Goal: Transaction & Acquisition: Purchase product/service

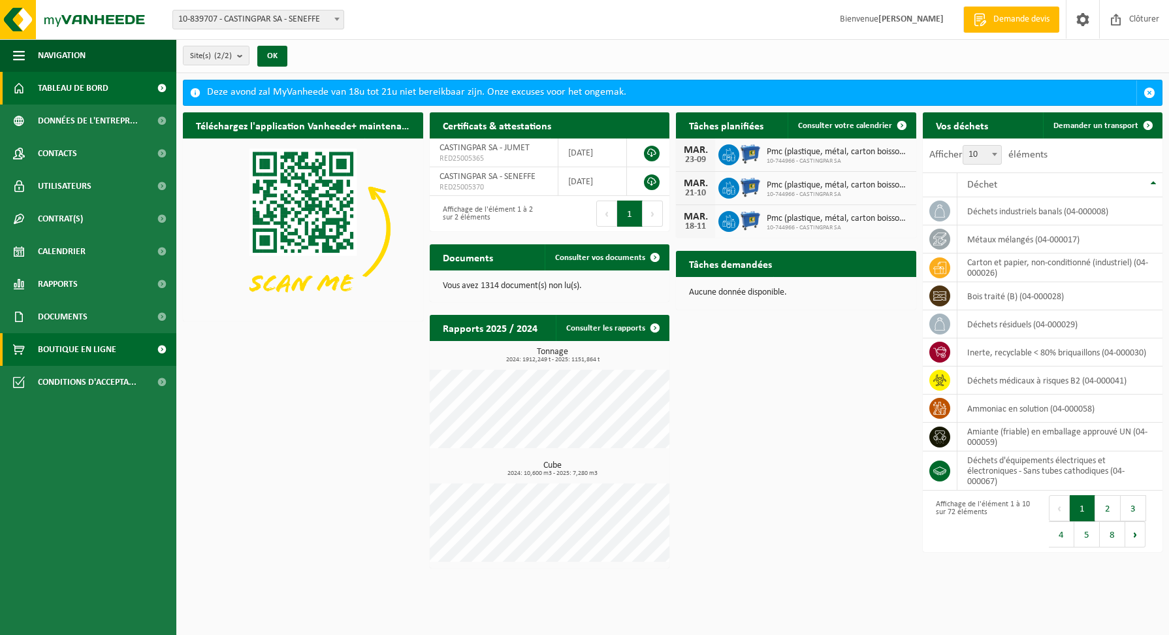
click at [62, 349] on span "Boutique en ligne" at bounding box center [77, 349] width 78 height 33
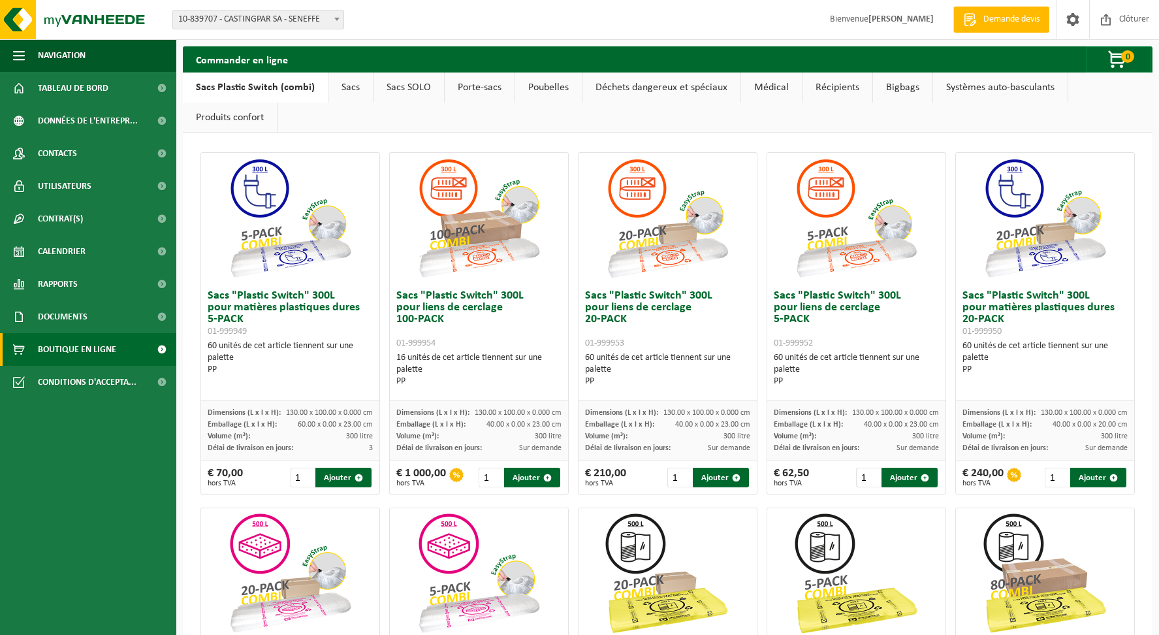
click at [853, 85] on link "Récipients" at bounding box center [837, 87] width 70 height 30
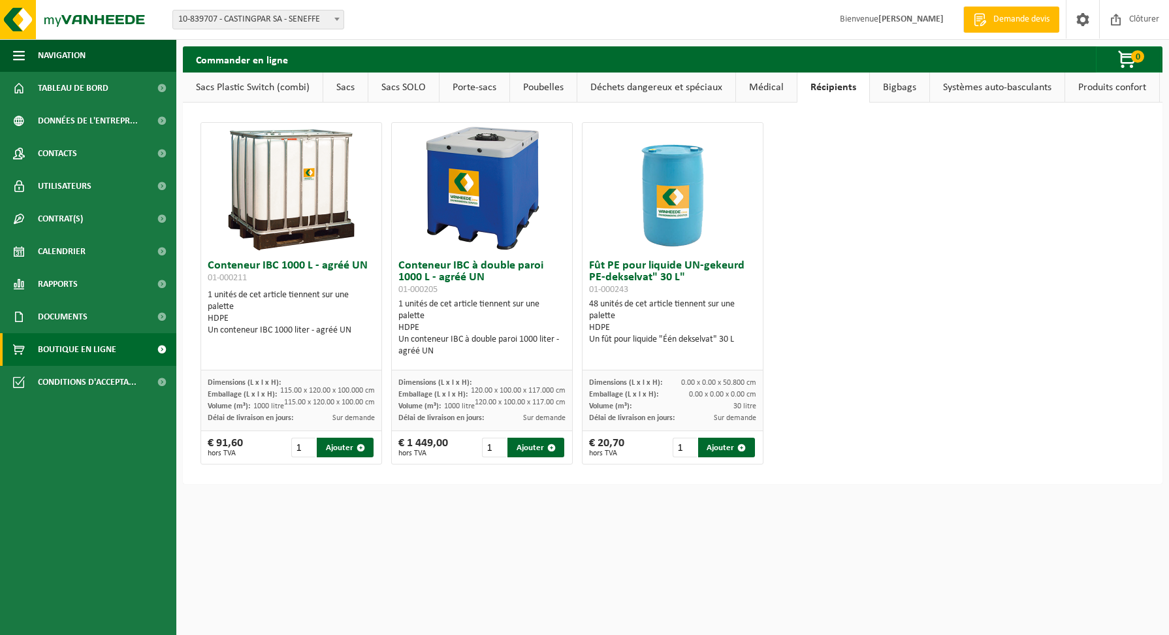
click at [766, 89] on link "Médical" at bounding box center [766, 87] width 61 height 30
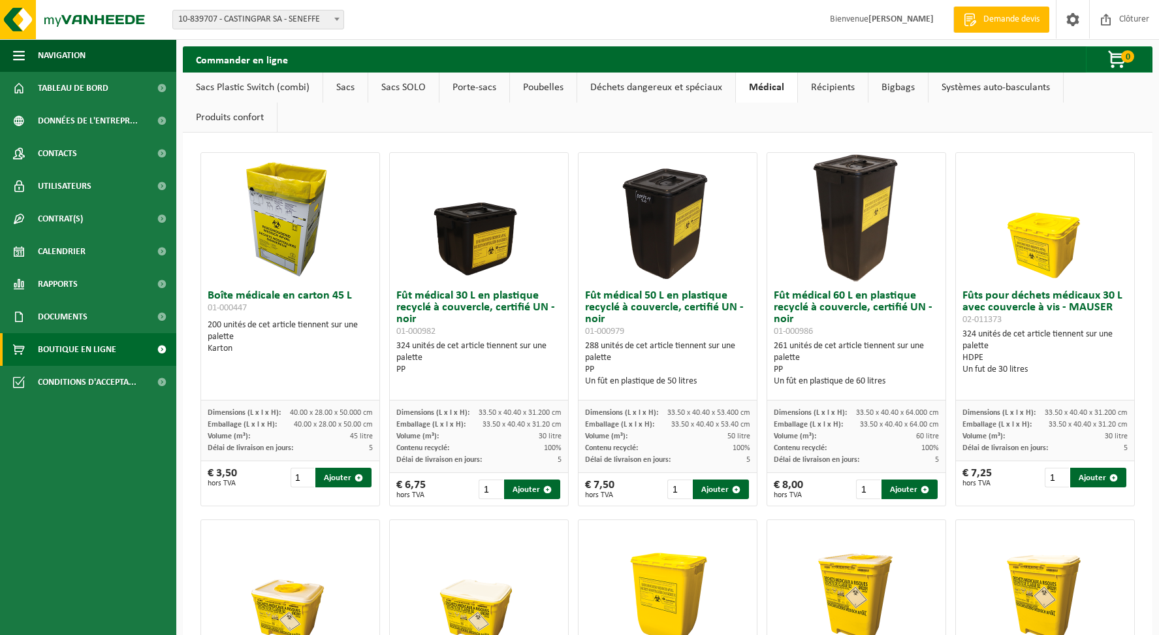
click at [704, 89] on link "Déchets dangereux et spéciaux" at bounding box center [656, 87] width 158 height 30
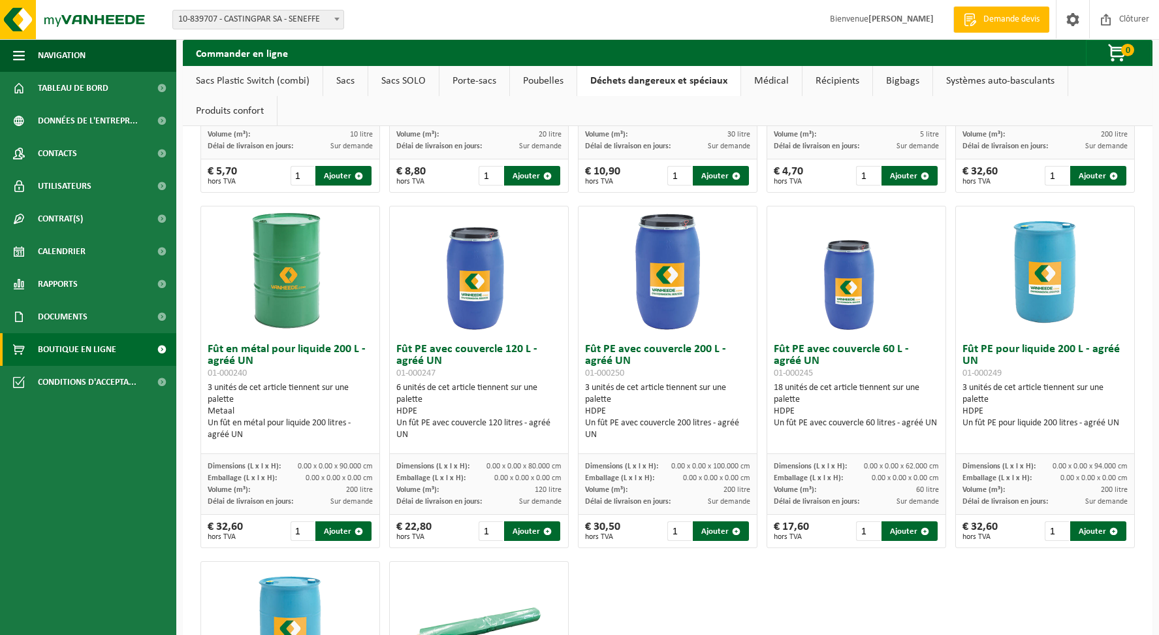
scroll to position [326, 0]
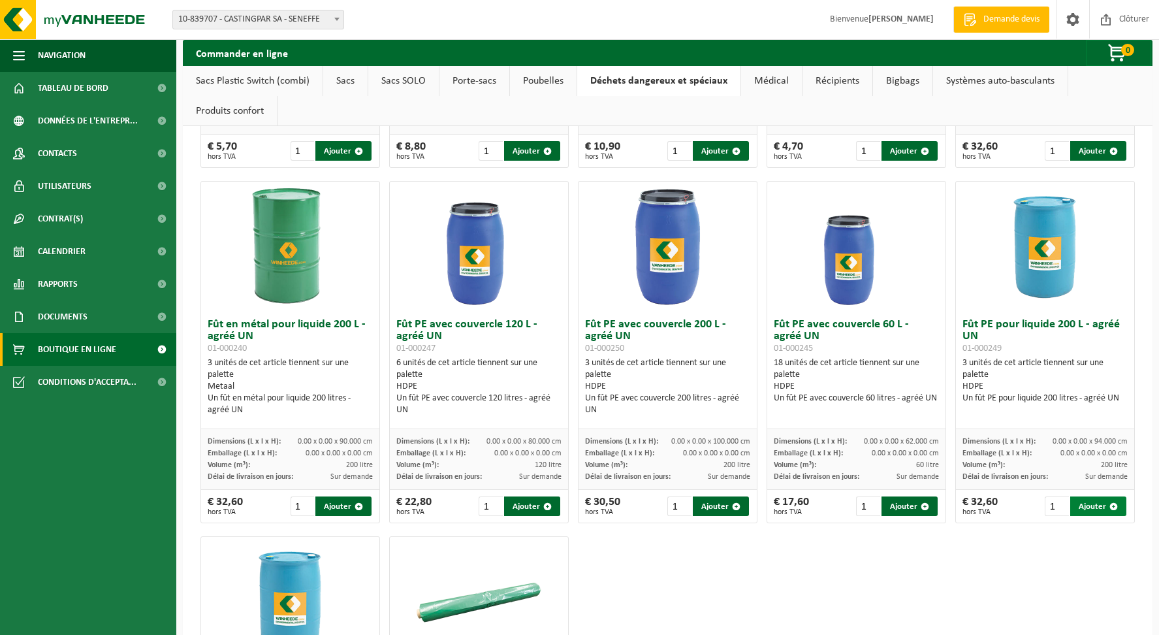
click at [1109, 508] on span "button" at bounding box center [1113, 506] width 8 height 8
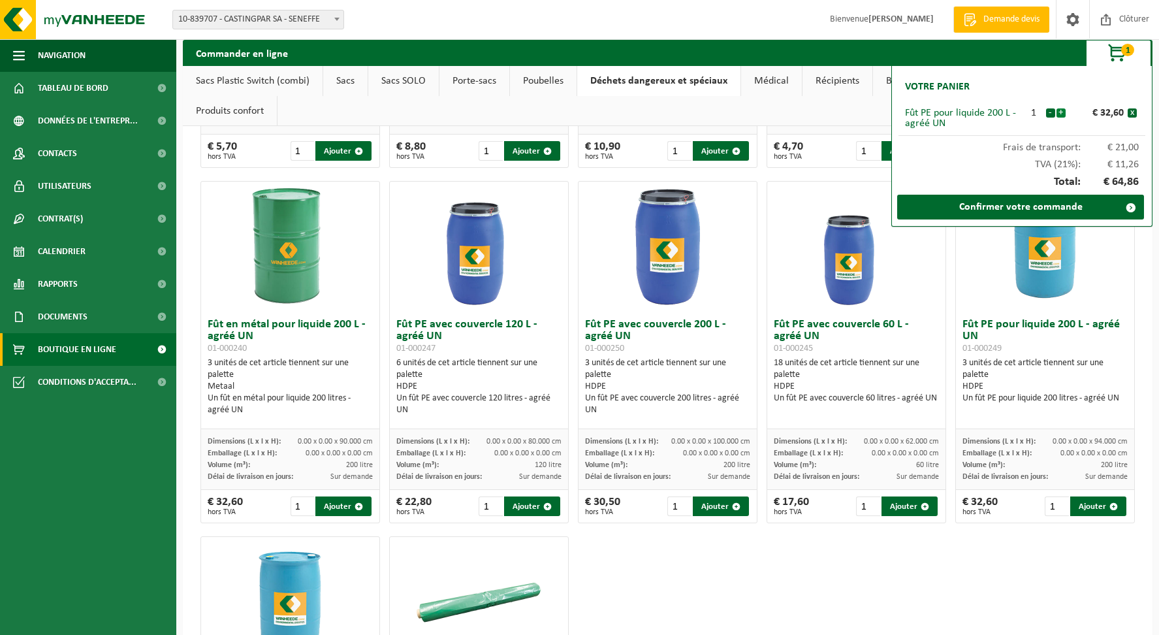
click at [1061, 113] on button "+" at bounding box center [1060, 112] width 9 height 9
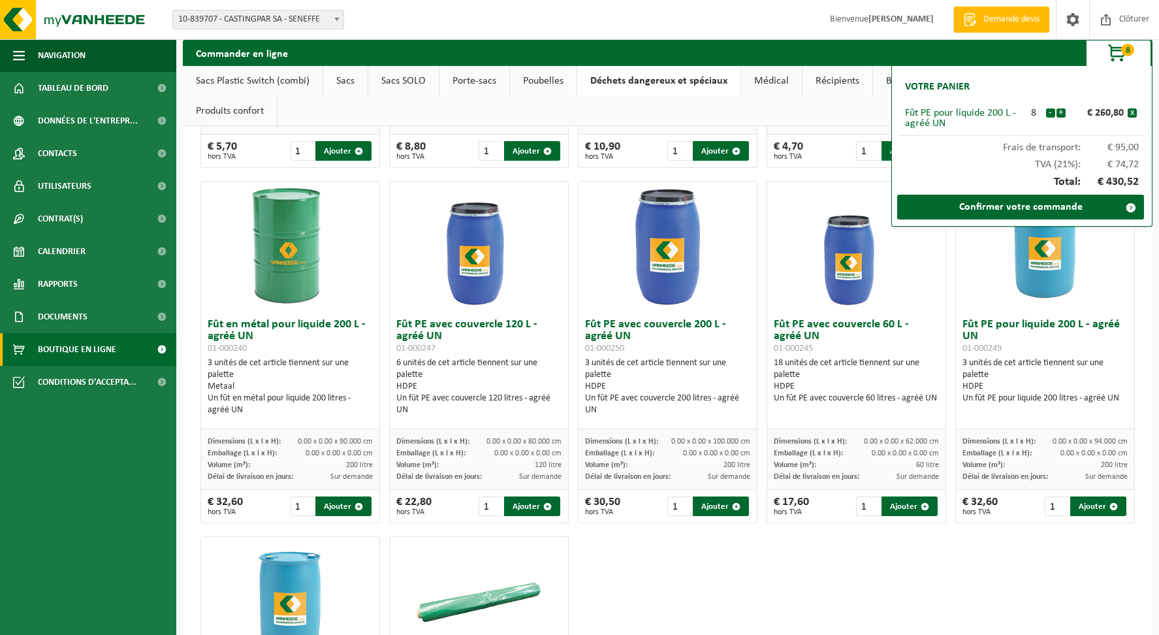
click at [1061, 113] on button "+" at bounding box center [1060, 112] width 9 height 9
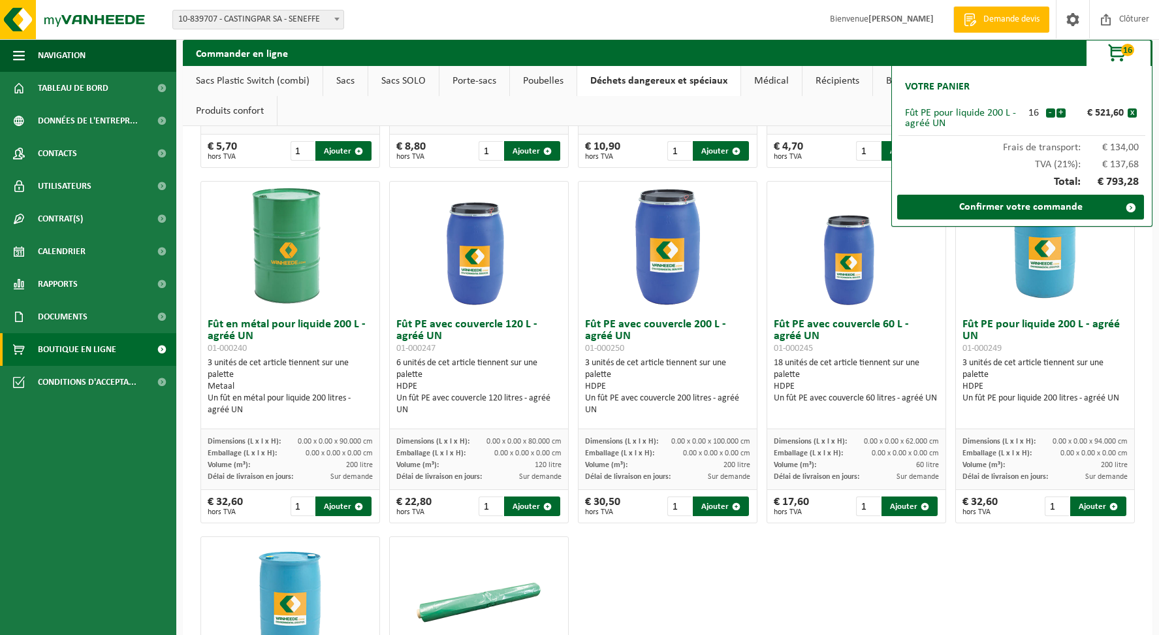
click at [1061, 113] on button "+" at bounding box center [1060, 112] width 9 height 9
click at [1131, 114] on button "x" at bounding box center [1131, 112] width 9 height 9
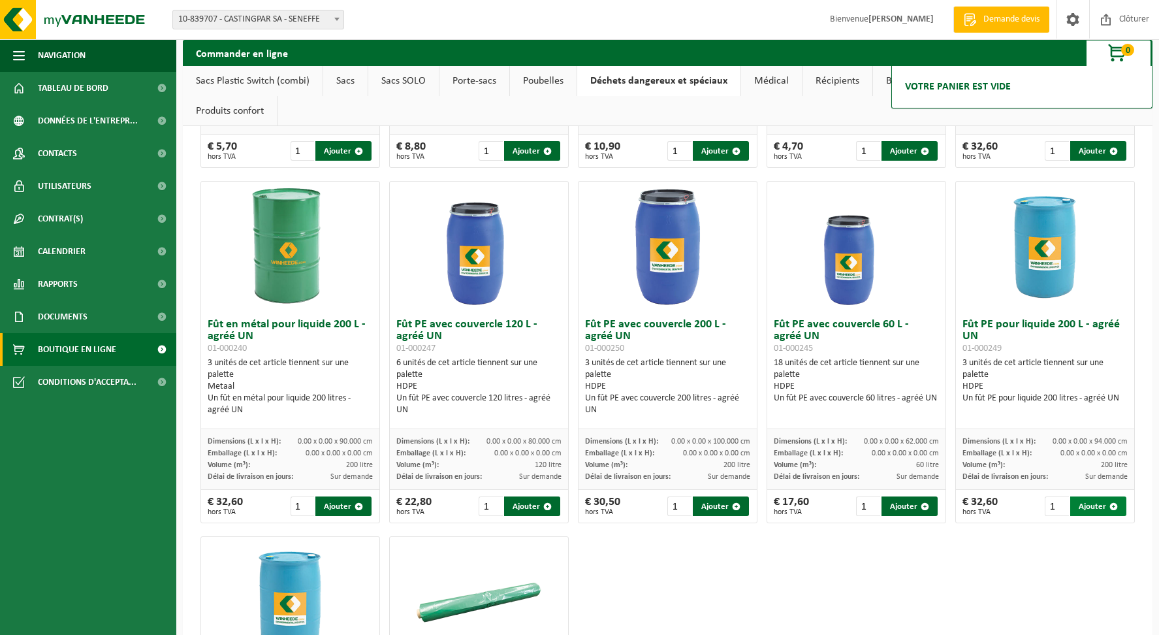
click at [1082, 506] on button "Ajouter" at bounding box center [1097, 506] width 55 height 20
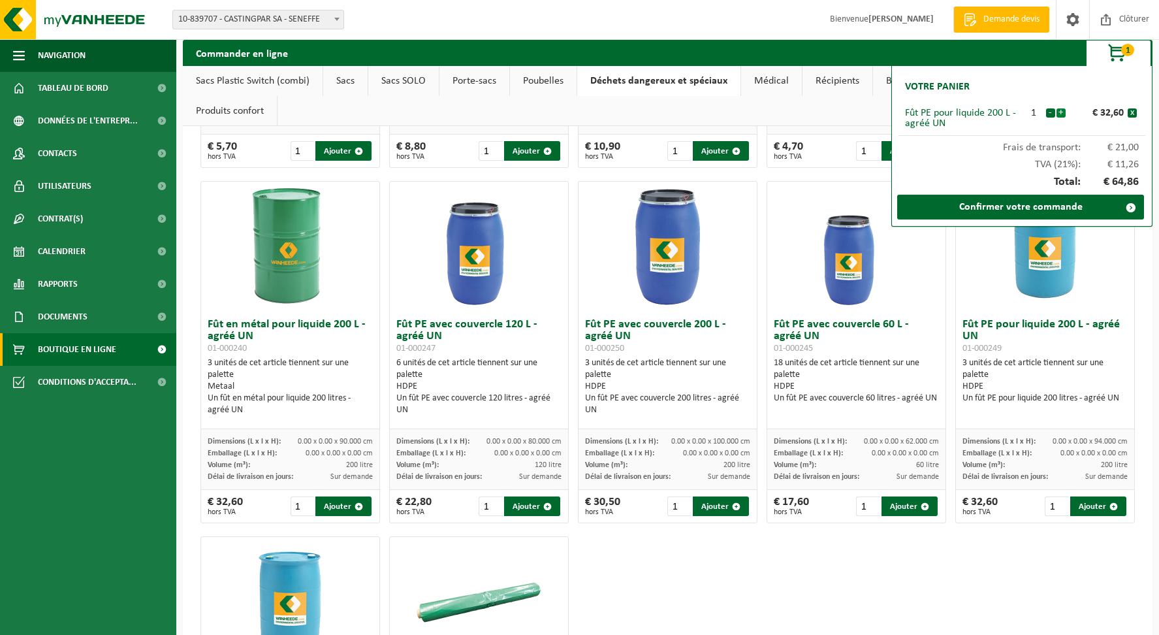
click at [1060, 114] on button "+" at bounding box center [1060, 112] width 9 height 9
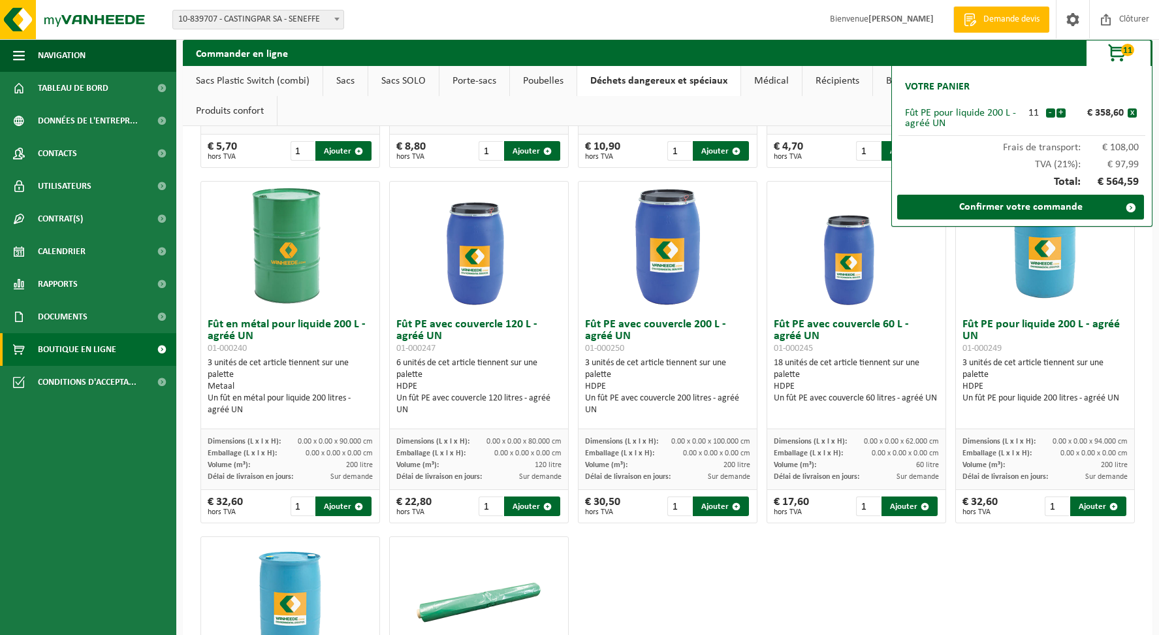
click at [1060, 114] on button "+" at bounding box center [1060, 112] width 9 height 9
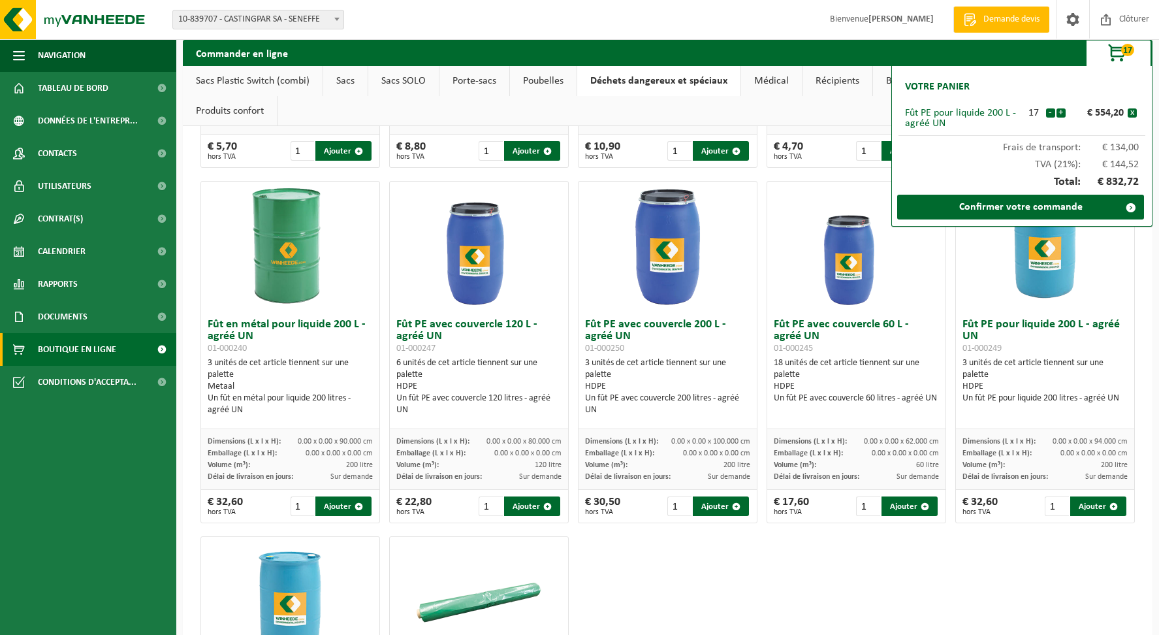
click at [1060, 114] on button "+" at bounding box center [1060, 112] width 9 height 9
click at [1037, 210] on link "Confirmer votre commande" at bounding box center [1020, 207] width 247 height 25
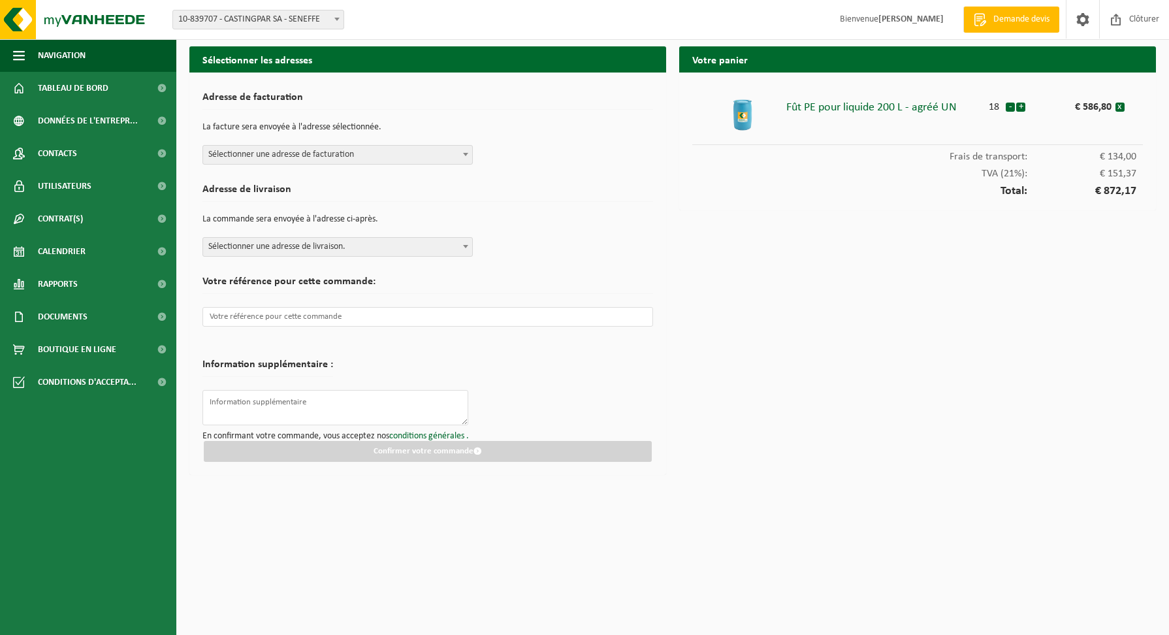
click at [463, 153] on b at bounding box center [465, 154] width 5 height 3
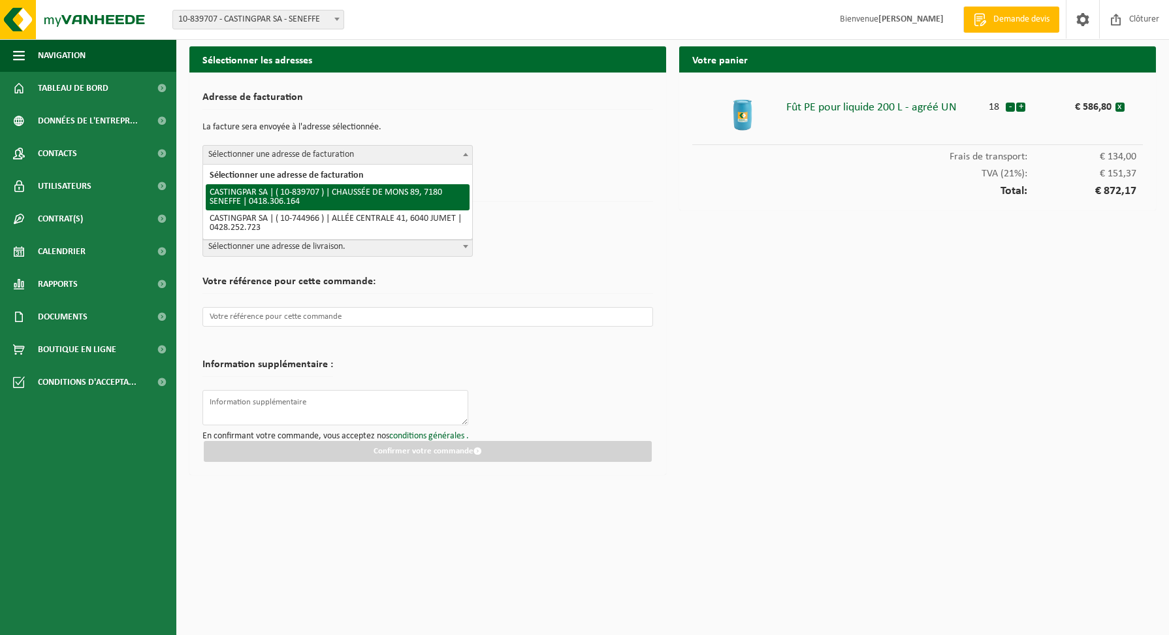
select select "91684"
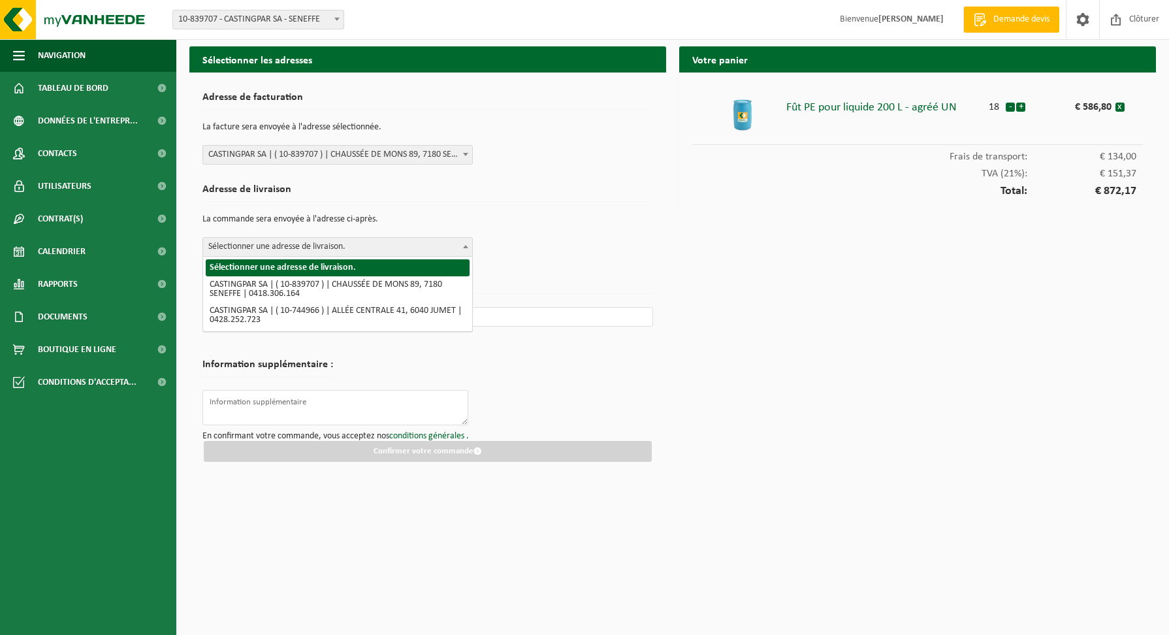
click at [467, 249] on span at bounding box center [465, 246] width 13 height 17
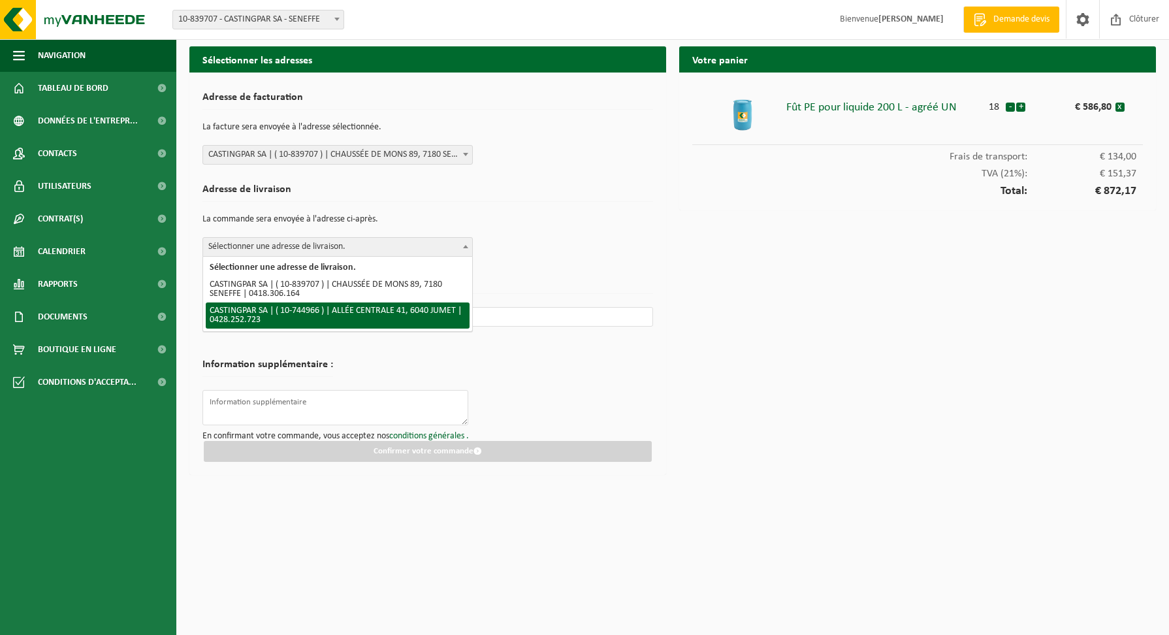
select select "6262"
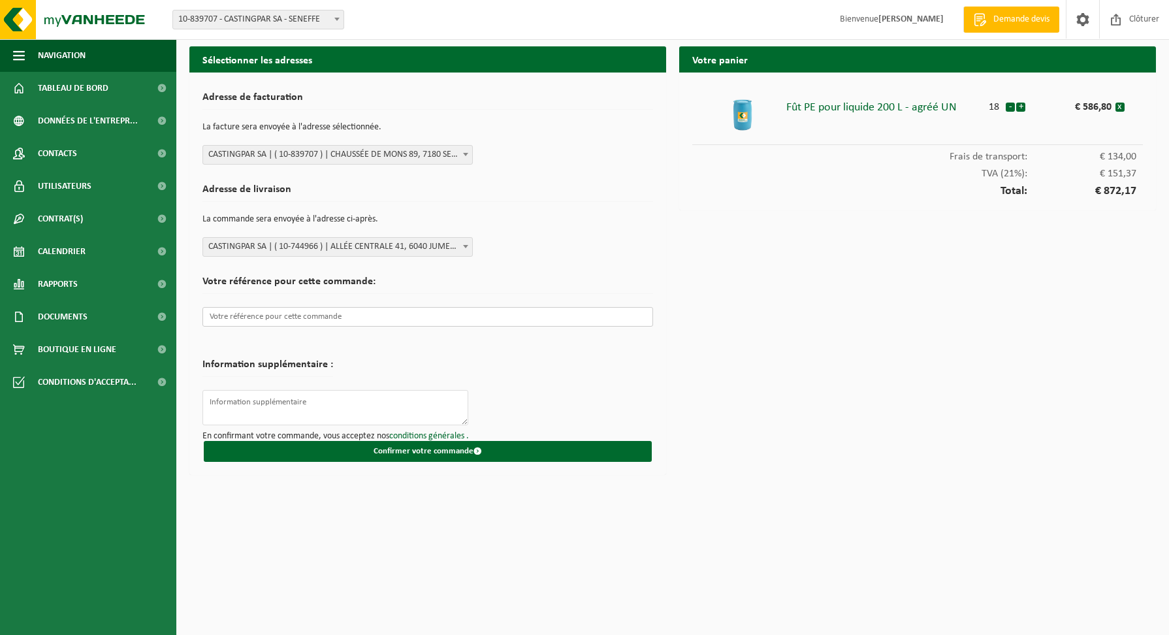
click at [340, 315] on input "text" at bounding box center [427, 317] width 450 height 20
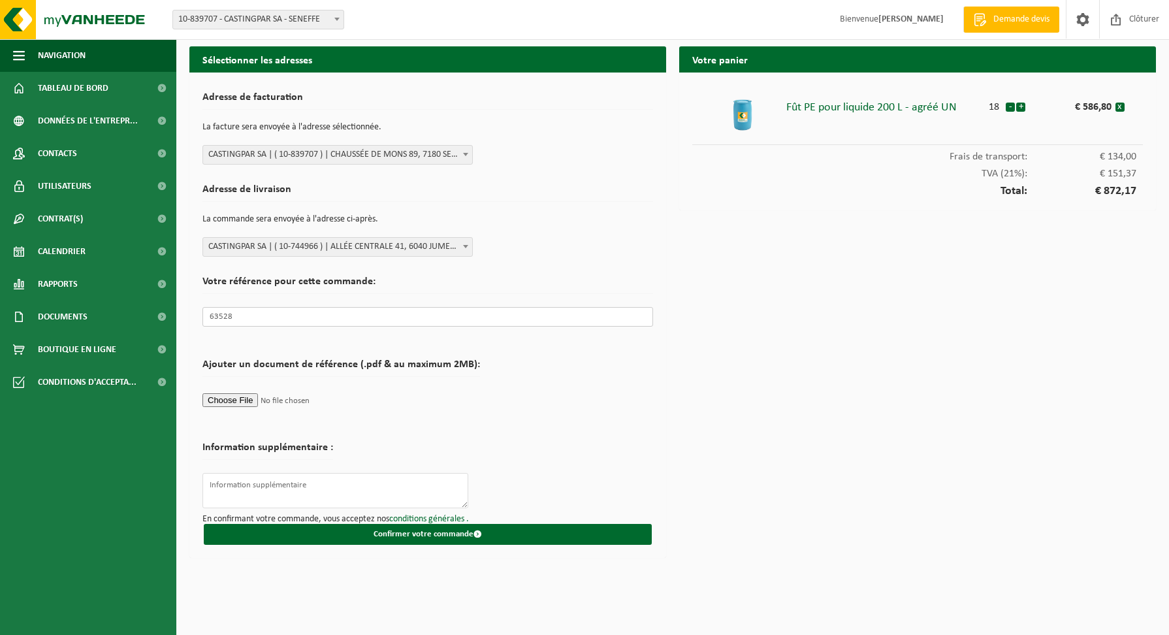
type input "63528"
click at [255, 400] on input "file" at bounding box center [340, 400] width 277 height 20
type input "C:\fakepath\0000063528_20250916073529.PDF"
click at [364, 496] on textarea at bounding box center [335, 490] width 266 height 35
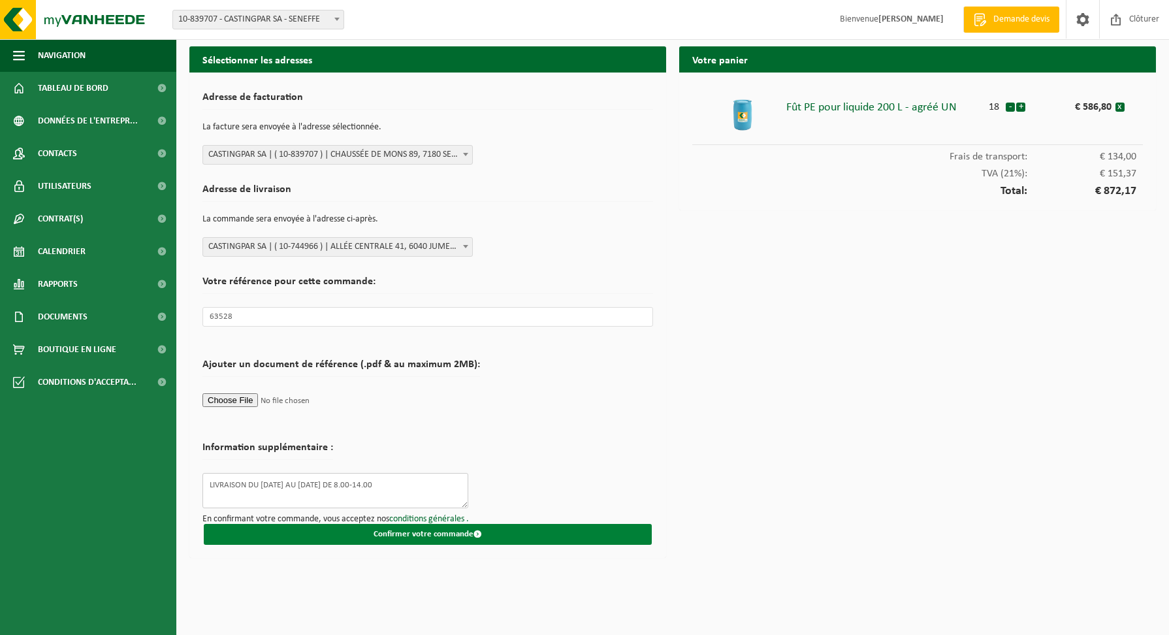
type textarea "LIVRAISON DU LUNDI AU VENDREDI DE 8.00-14.00"
click at [462, 536] on button "Confirmer votre commande" at bounding box center [428, 534] width 448 height 21
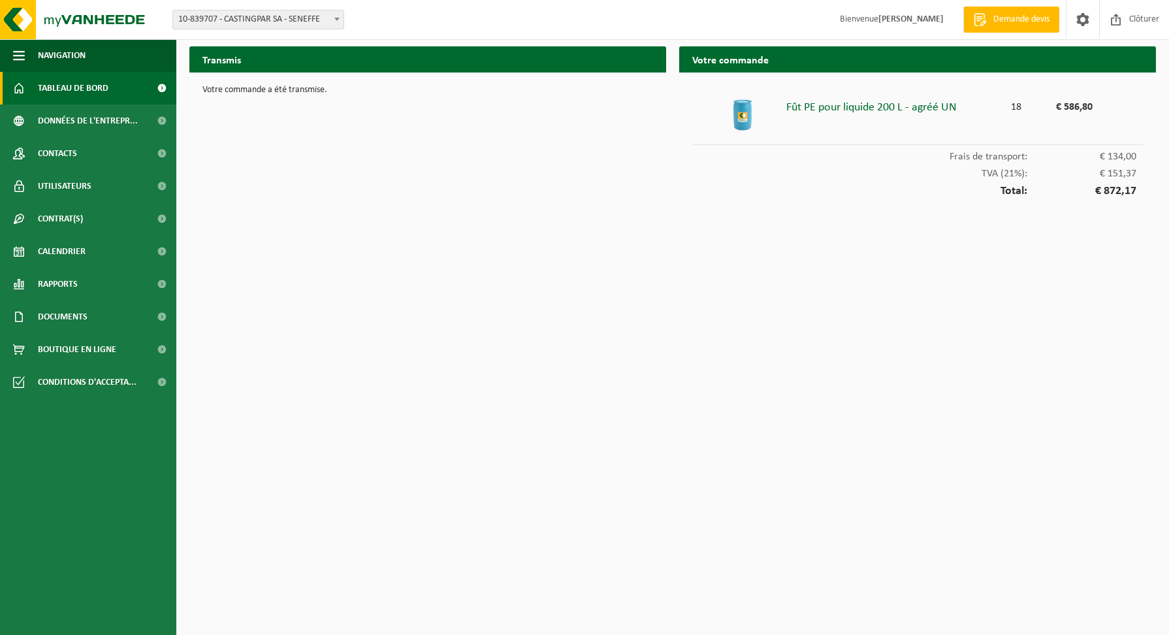
click at [69, 86] on span "Tableau de bord" at bounding box center [73, 88] width 71 height 33
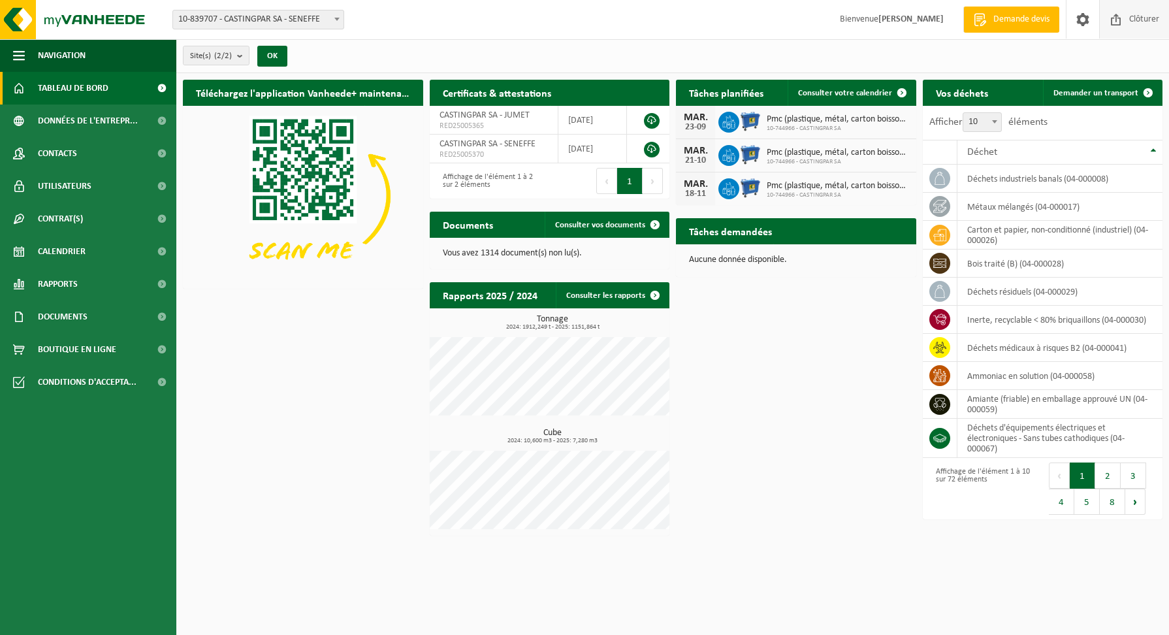
click at [1150, 15] on span "Clôturer" at bounding box center [1143, 19] width 37 height 39
